Goal: Transaction & Acquisition: Obtain resource

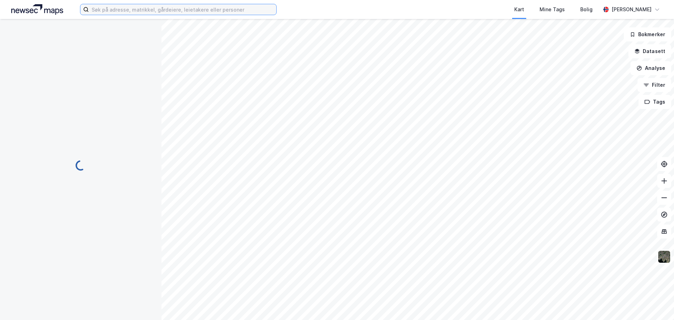
click at [224, 9] on input at bounding box center [182, 9] width 187 height 11
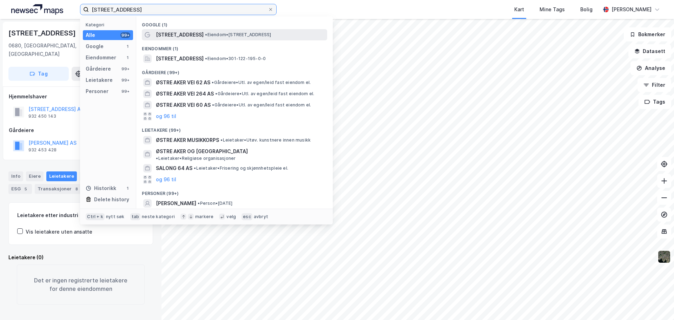
type input "[STREET_ADDRESS]"
click at [256, 33] on span "• Eiendom • [STREET_ADDRESS]" at bounding box center [238, 35] width 66 height 6
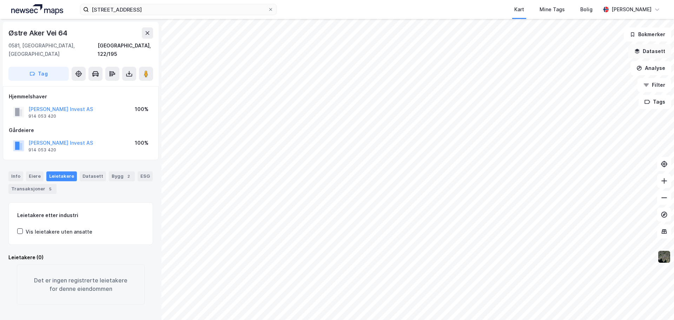
click at [650, 52] on button "Datasett" at bounding box center [649, 51] width 43 height 14
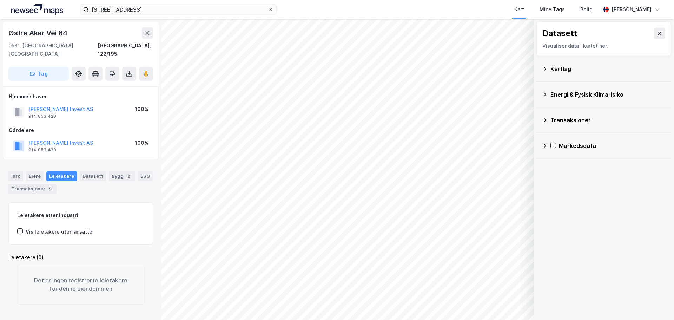
click at [583, 127] on div "Transaksjoner" at bounding box center [603, 120] width 123 height 17
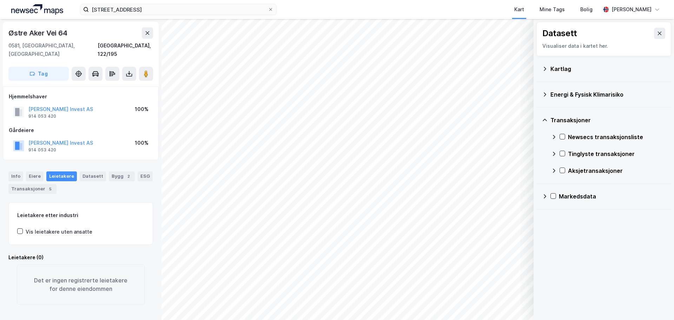
click at [584, 118] on div "Transaksjoner" at bounding box center [607, 120] width 115 height 8
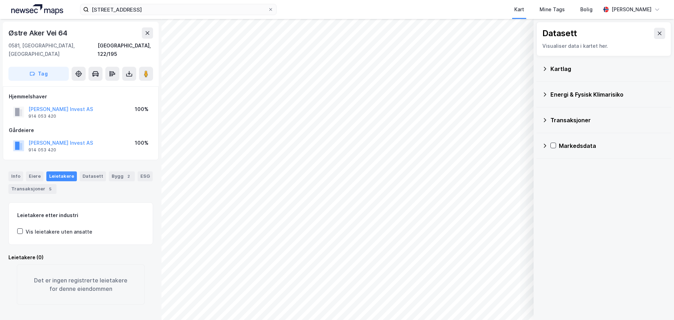
click at [544, 68] on icon at bounding box center [544, 69] width 2 height 4
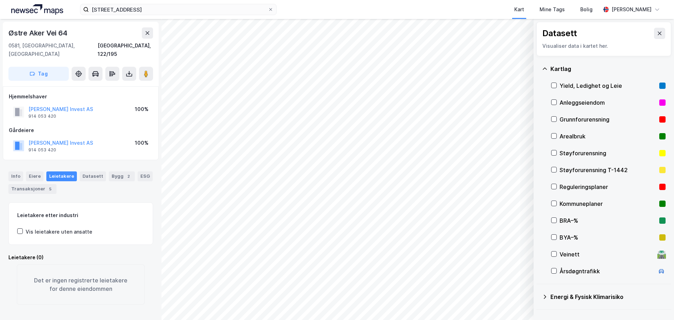
scroll to position [44, 0]
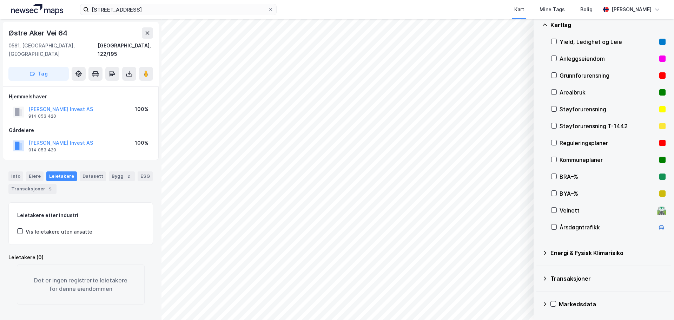
click at [605, 255] on div "Energi & Fysisk Klimarisiko" at bounding box center [607, 252] width 115 height 8
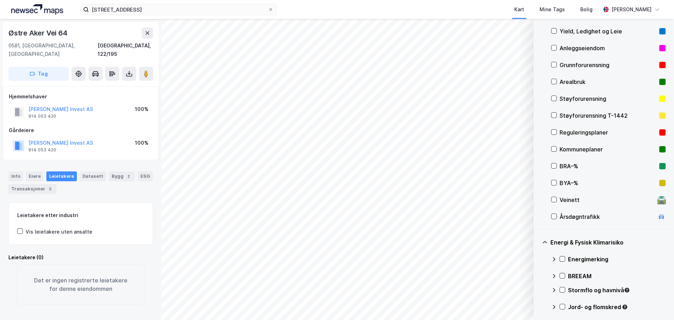
scroll to position [0, 0]
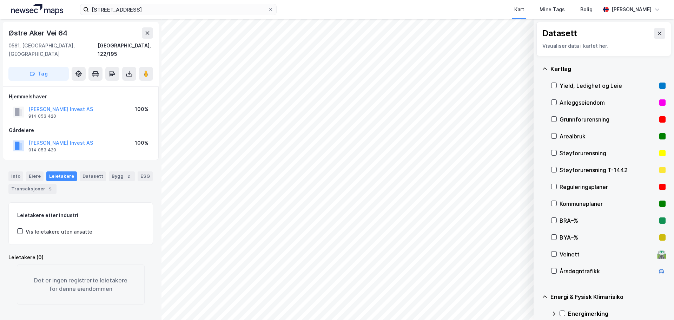
click at [575, 186] on div "Reguleringsplaner" at bounding box center [607, 186] width 97 height 8
click at [552, 187] on icon at bounding box center [553, 186] width 5 height 5
click at [554, 204] on icon at bounding box center [553, 203] width 5 height 5
click at [555, 204] on icon at bounding box center [553, 203] width 5 height 5
click at [21, 171] on div "Info" at bounding box center [15, 176] width 15 height 10
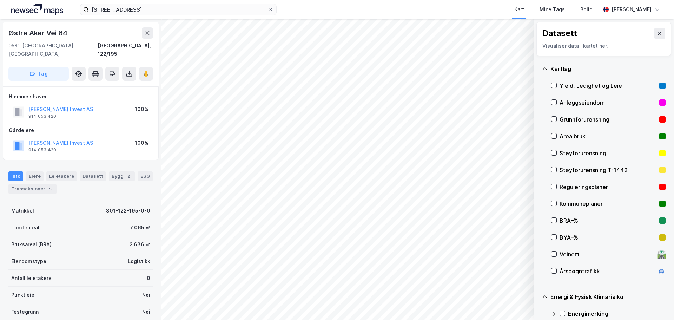
click at [46, 253] on div "Eiendomstype Logistikk" at bounding box center [80, 261] width 145 height 17
click at [140, 257] on div "Logistikk" at bounding box center [139, 261] width 22 height 8
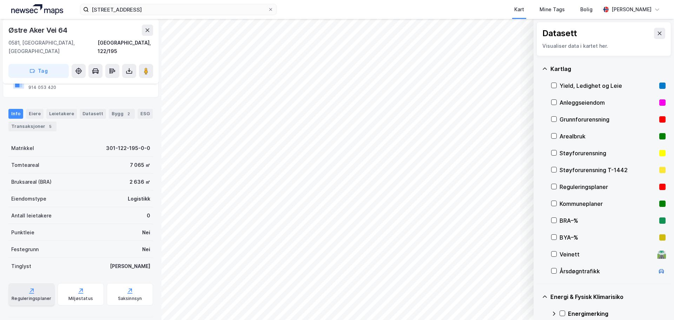
click at [36, 295] on div "Reguleringsplaner" at bounding box center [32, 298] width 40 height 6
click at [123, 286] on div "Saksinnsyn" at bounding box center [130, 294] width 46 height 22
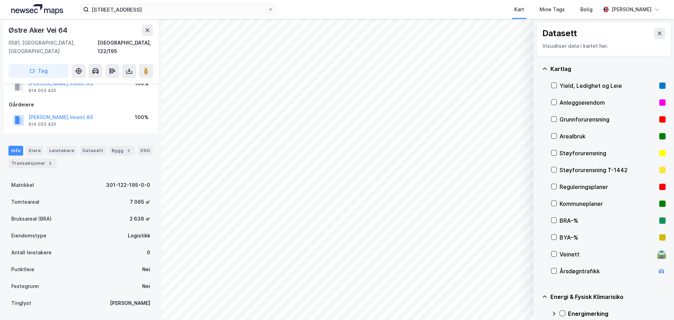
scroll to position [0, 0]
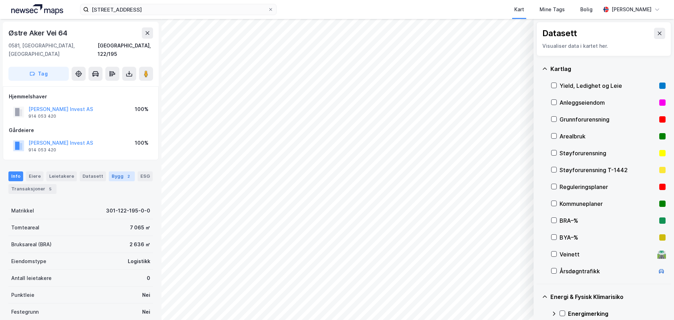
click at [117, 172] on div "Bygg 2" at bounding box center [122, 176] width 26 height 10
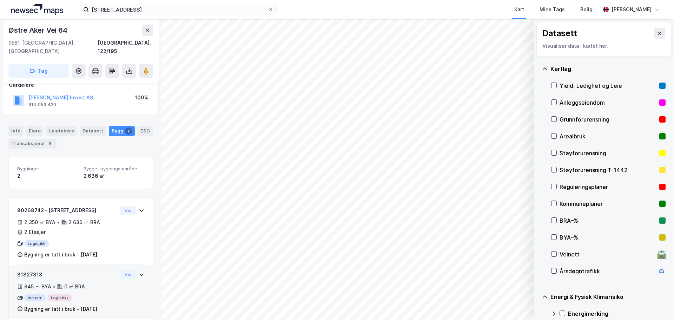
scroll to position [47, 0]
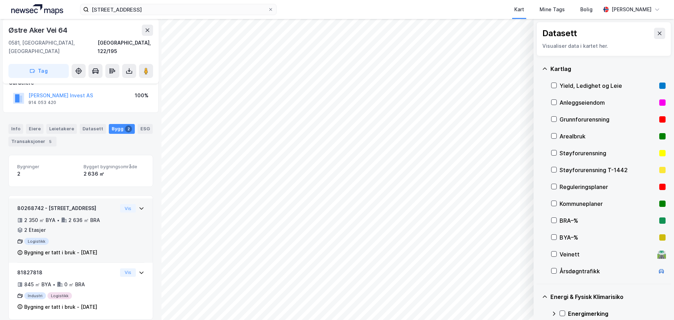
click at [139, 205] on icon at bounding box center [142, 208] width 6 height 6
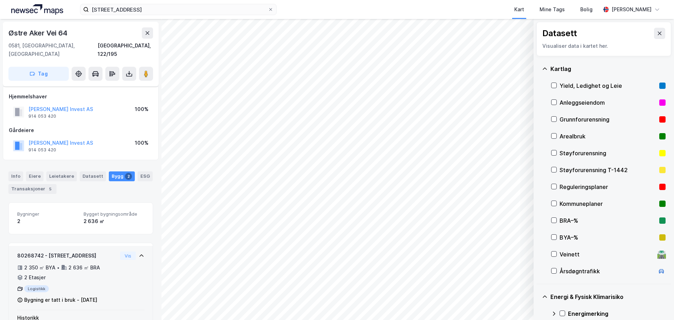
scroll to position [91, 0]
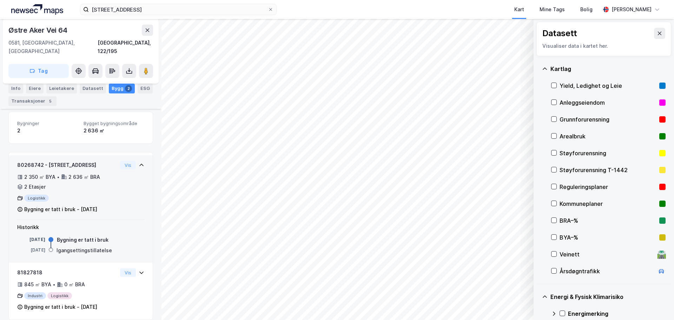
click at [31, 102] on div "Transaksjoner 5" at bounding box center [32, 101] width 48 height 10
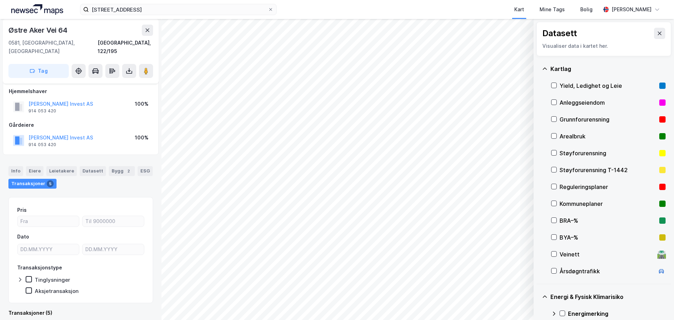
scroll to position [91, 0]
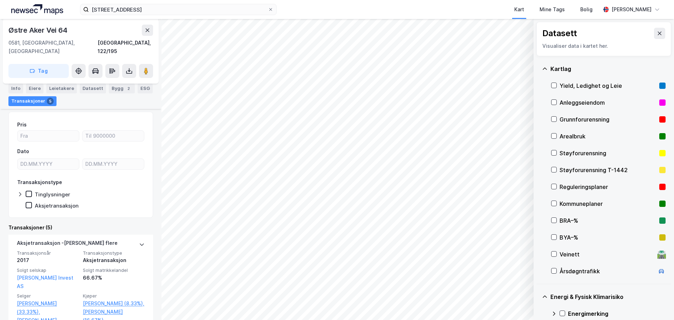
drag, startPoint x: 114, startPoint y: 95, endPoint x: 116, endPoint y: 90, distance: 4.9
click at [114, 94] on div "Info [PERSON_NAME] Datasett Bygg 2 ESG Transaksjoner 5" at bounding box center [80, 94] width 145 height 22
click at [116, 90] on div "Bygg 2" at bounding box center [122, 88] width 26 height 10
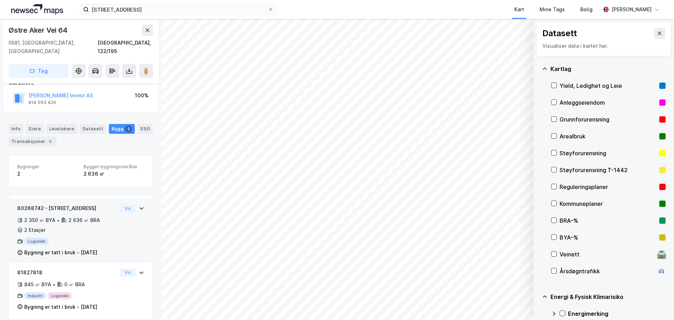
click at [93, 227] on div "80268742 - Østre Aker vei 64 2 350 ㎡ BYA • 2 636 ㎡ BRA • 2 Etasjer Logistikk By…" at bounding box center [67, 230] width 100 height 53
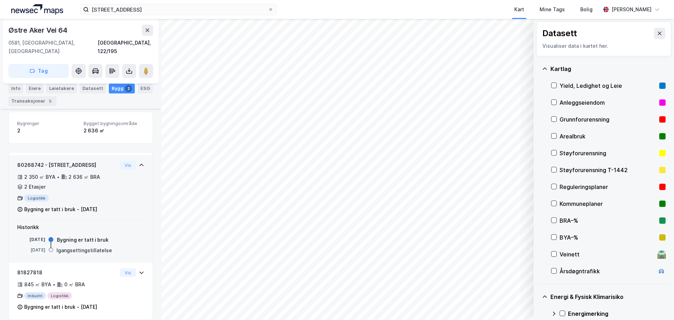
click at [37, 205] on div "Bygning er tatt i bruk - [DATE]" at bounding box center [60, 209] width 73 height 8
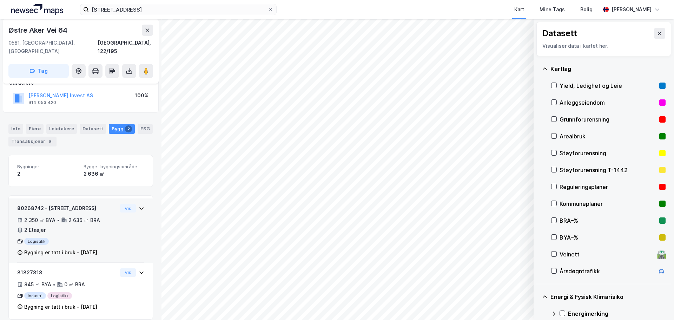
click at [40, 216] on div "2 350 ㎡ BYA" at bounding box center [39, 220] width 31 height 8
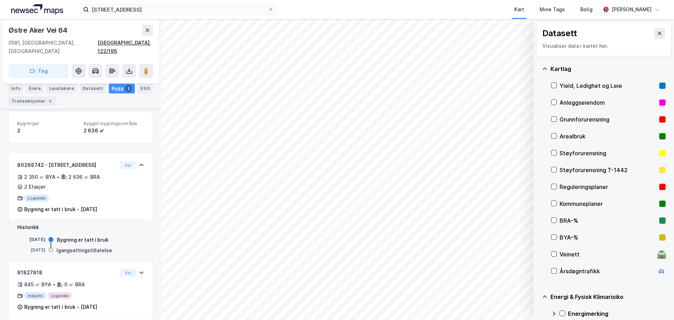
click at [127, 43] on div "[GEOGRAPHIC_DATA], 122/195" at bounding box center [125, 47] width 55 height 17
click at [125, 64] on button at bounding box center [129, 71] width 14 height 14
click at [108, 80] on div "Last ned grunnbok" at bounding box center [98, 84] width 75 height 11
click at [100, 93] on div "Last ned matrikkelrapport" at bounding box center [103, 96] width 58 height 6
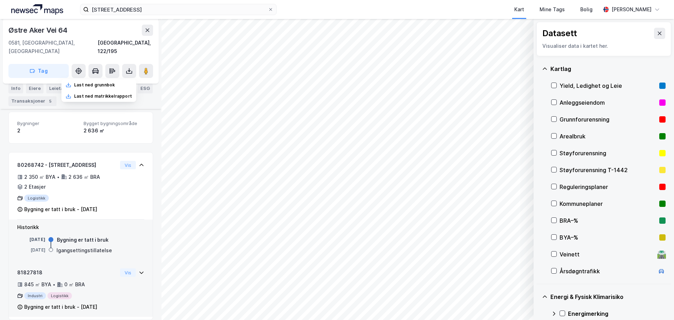
click at [139, 269] on icon at bounding box center [142, 272] width 6 height 6
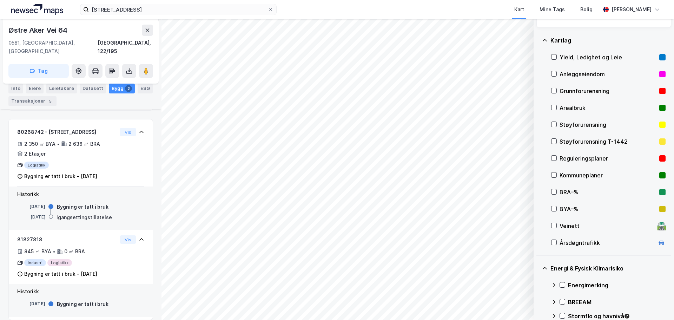
scroll to position [140, 0]
